Goal: Navigation & Orientation: Find specific page/section

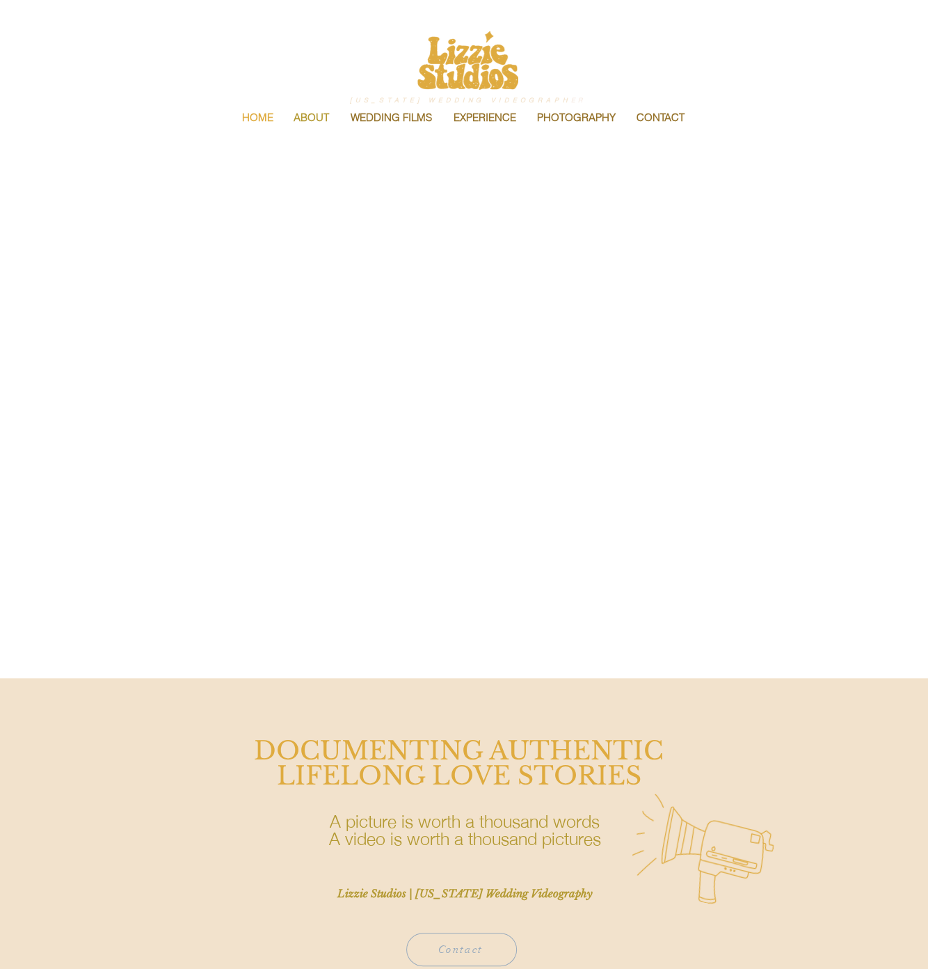
click at [326, 116] on p "ABOUT" at bounding box center [311, 117] width 49 height 29
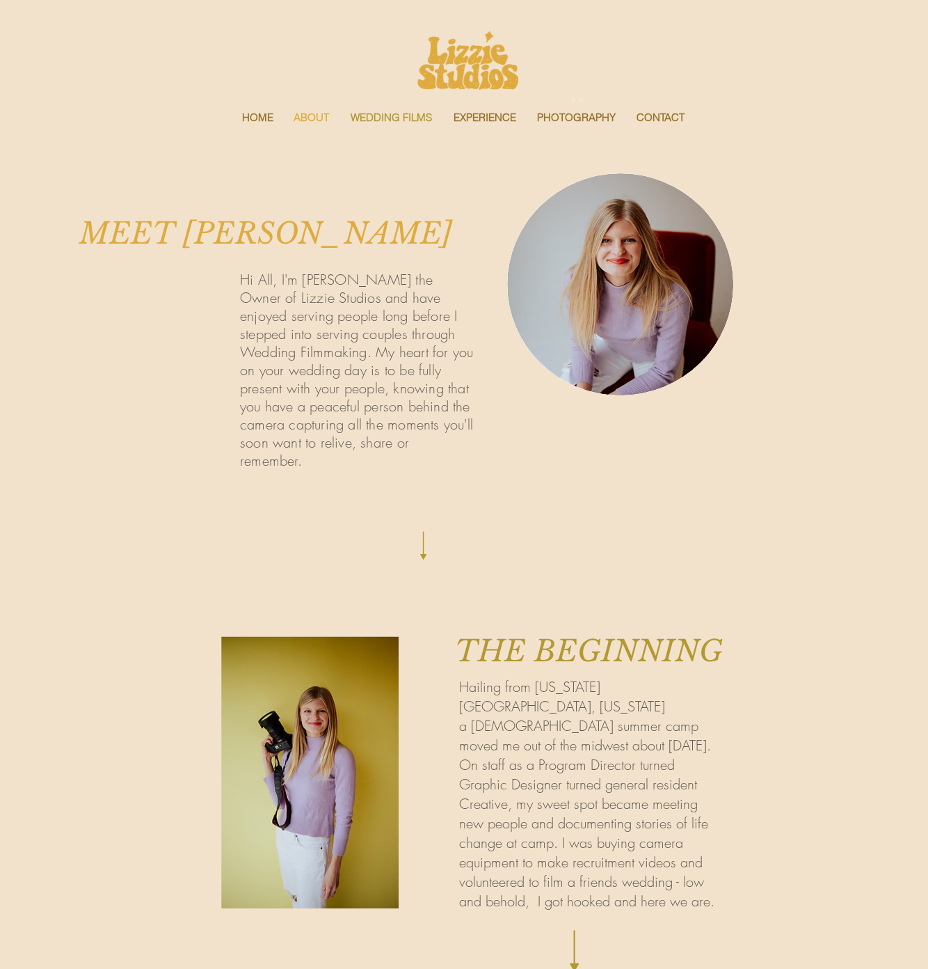
click at [392, 119] on p "WEDDING FILMS" at bounding box center [391, 117] width 95 height 29
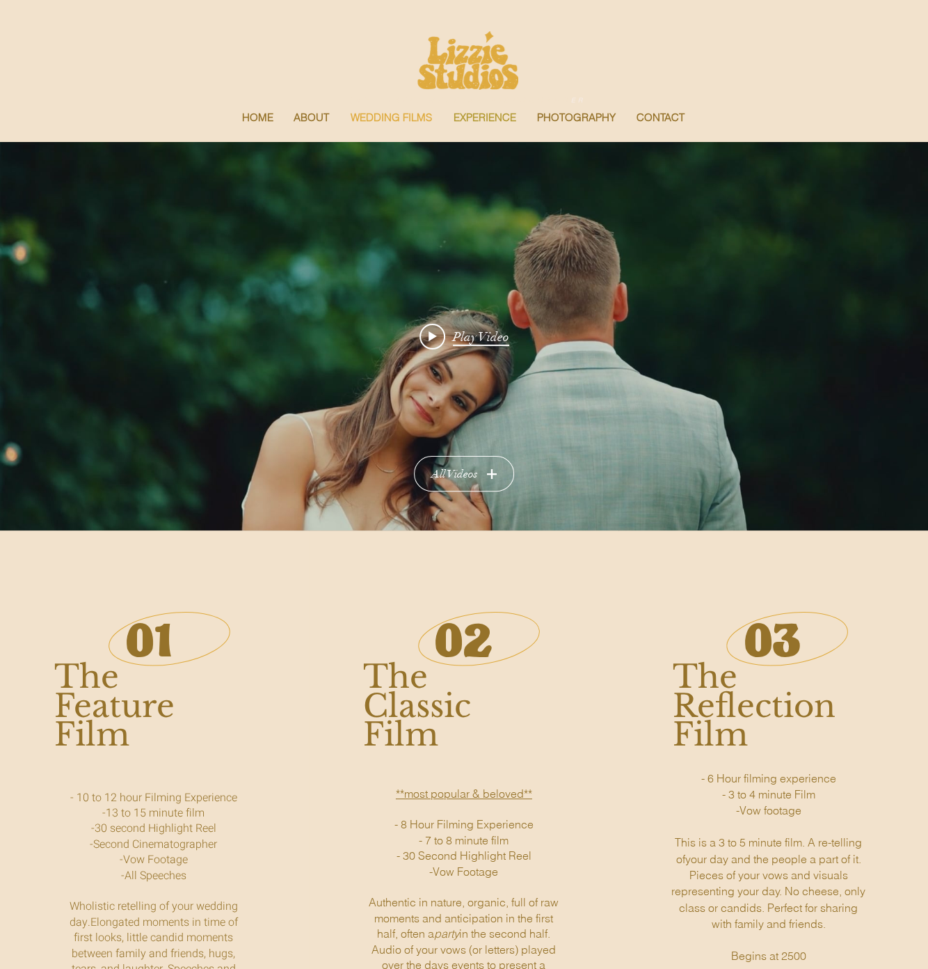
click at [489, 109] on p "EXPERIENCE" at bounding box center [485, 117] width 77 height 29
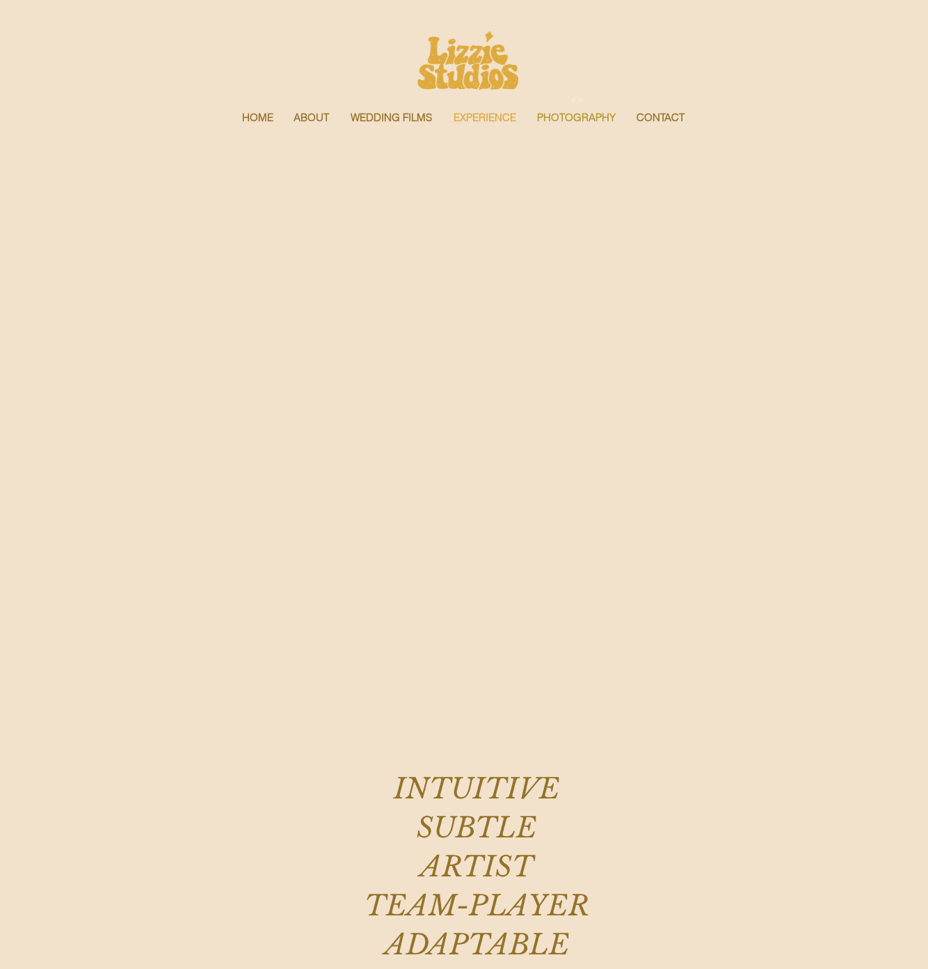
click at [573, 125] on p "PHOTOGRAPHY" at bounding box center [576, 117] width 93 height 29
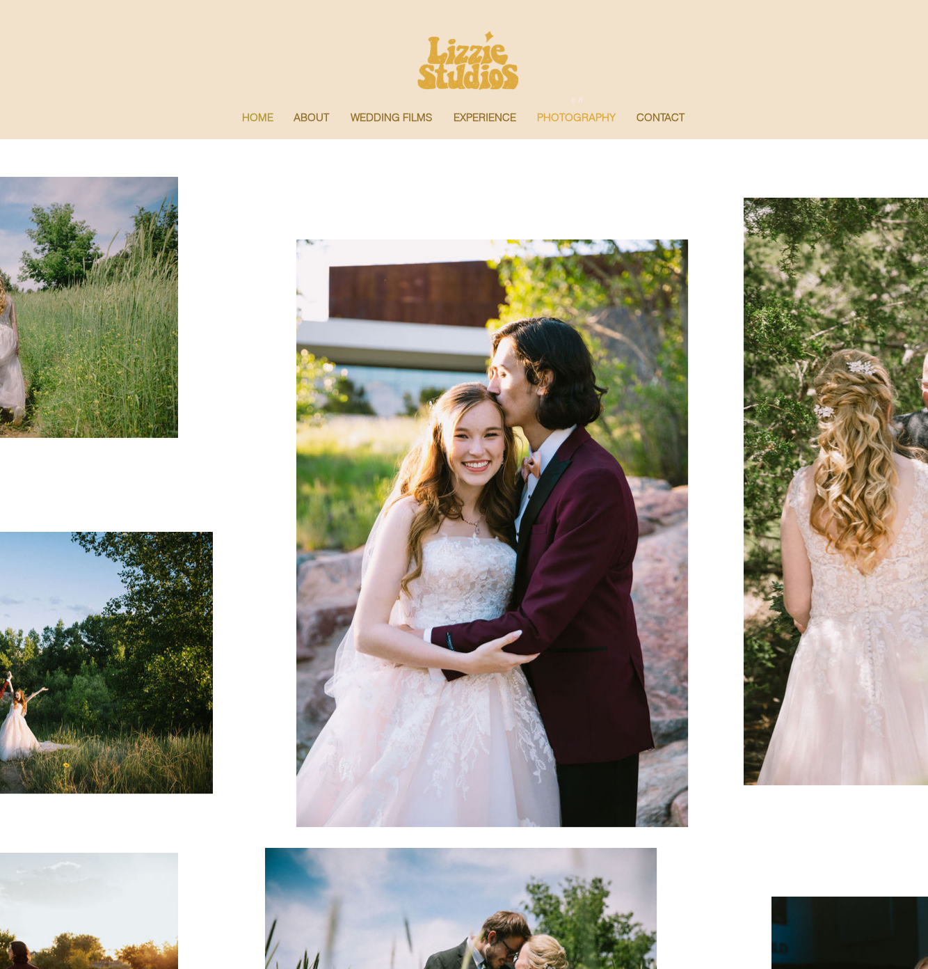
click at [253, 112] on p "HOME" at bounding box center [257, 117] width 45 height 29
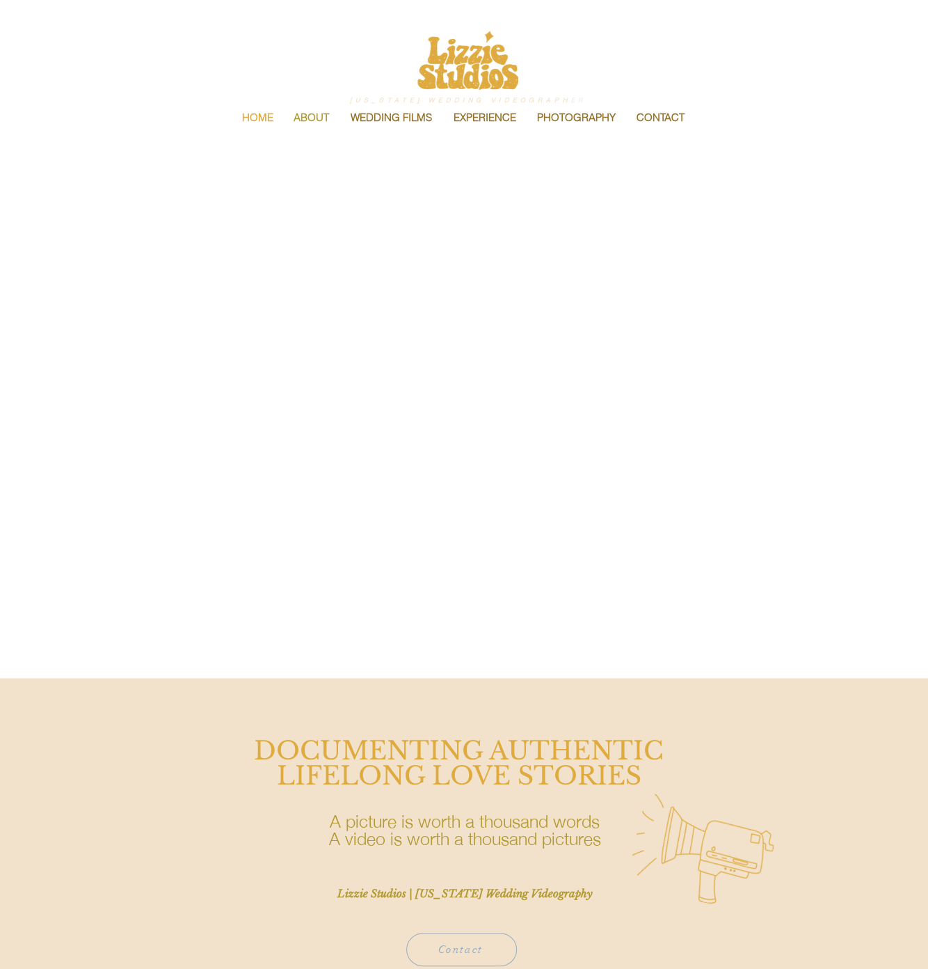
click at [300, 122] on p "ABOUT" at bounding box center [311, 117] width 49 height 29
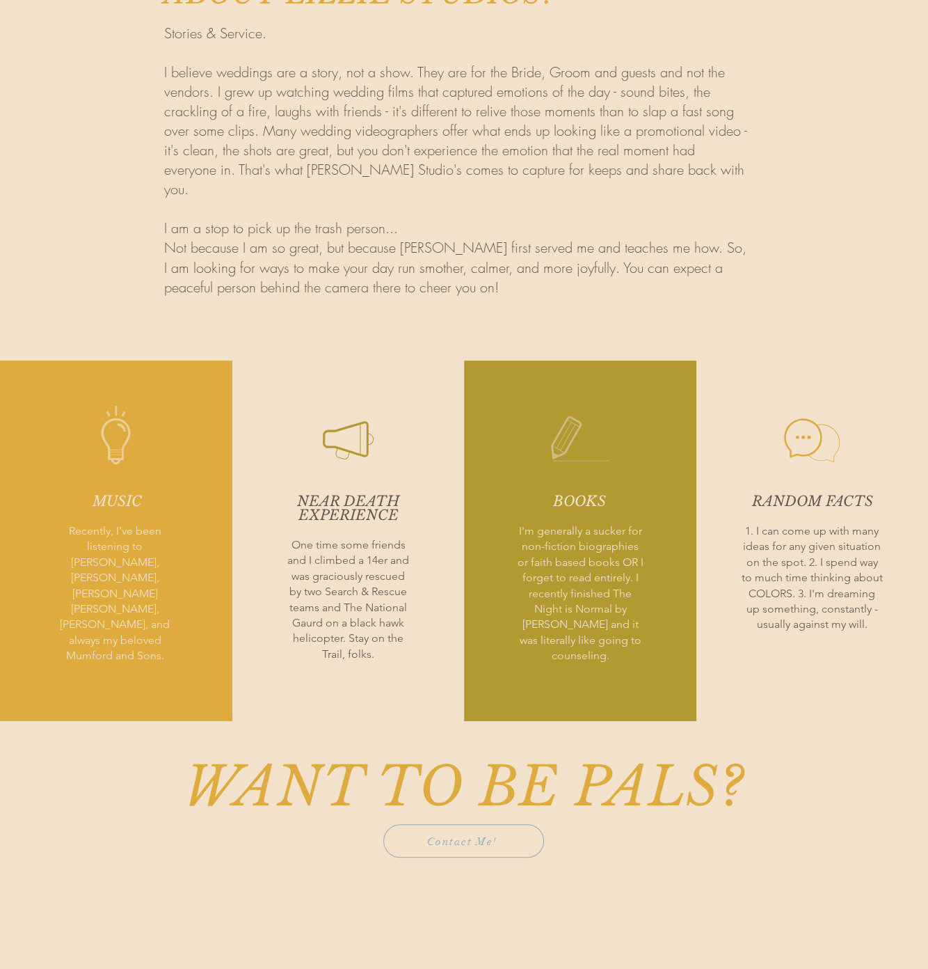
scroll to position [2063, 0]
